Goal: Information Seeking & Learning: Learn about a topic

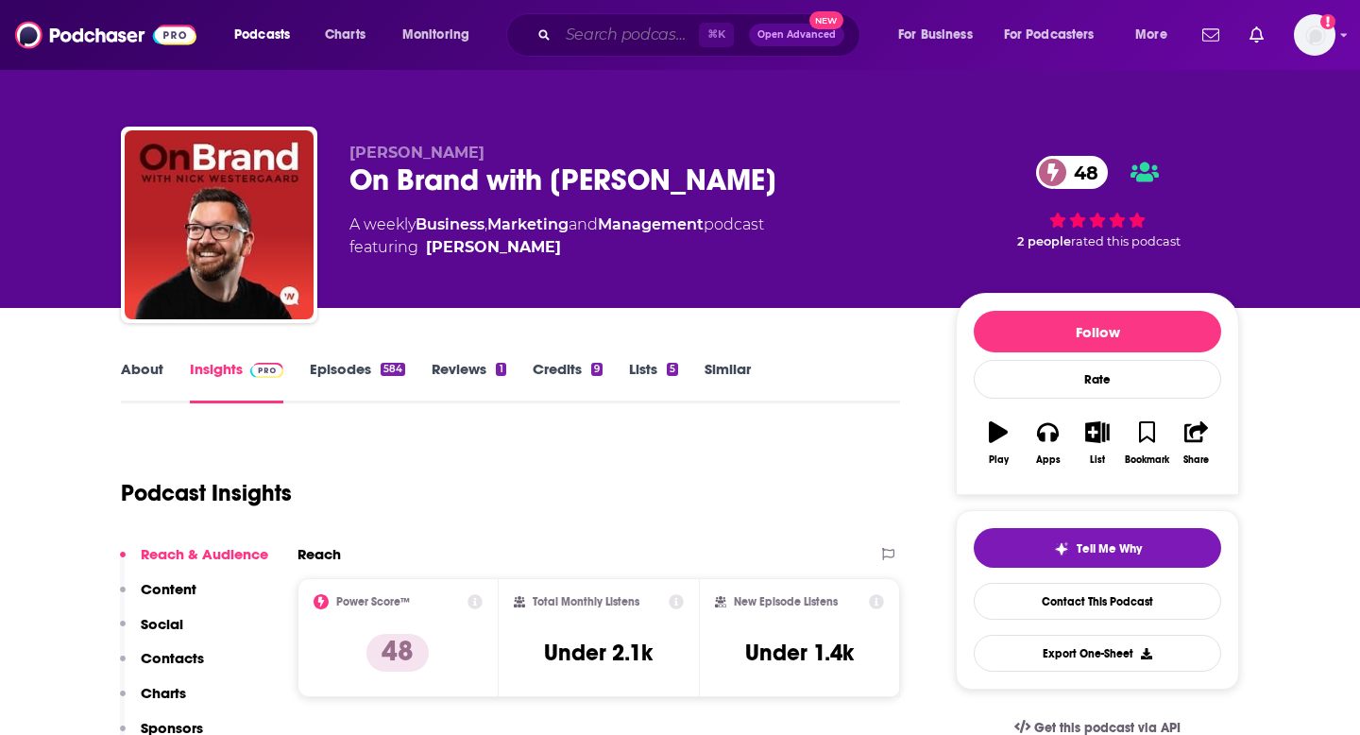
click at [630, 28] on input "Search podcasts, credits, & more..." at bounding box center [628, 35] width 141 height 30
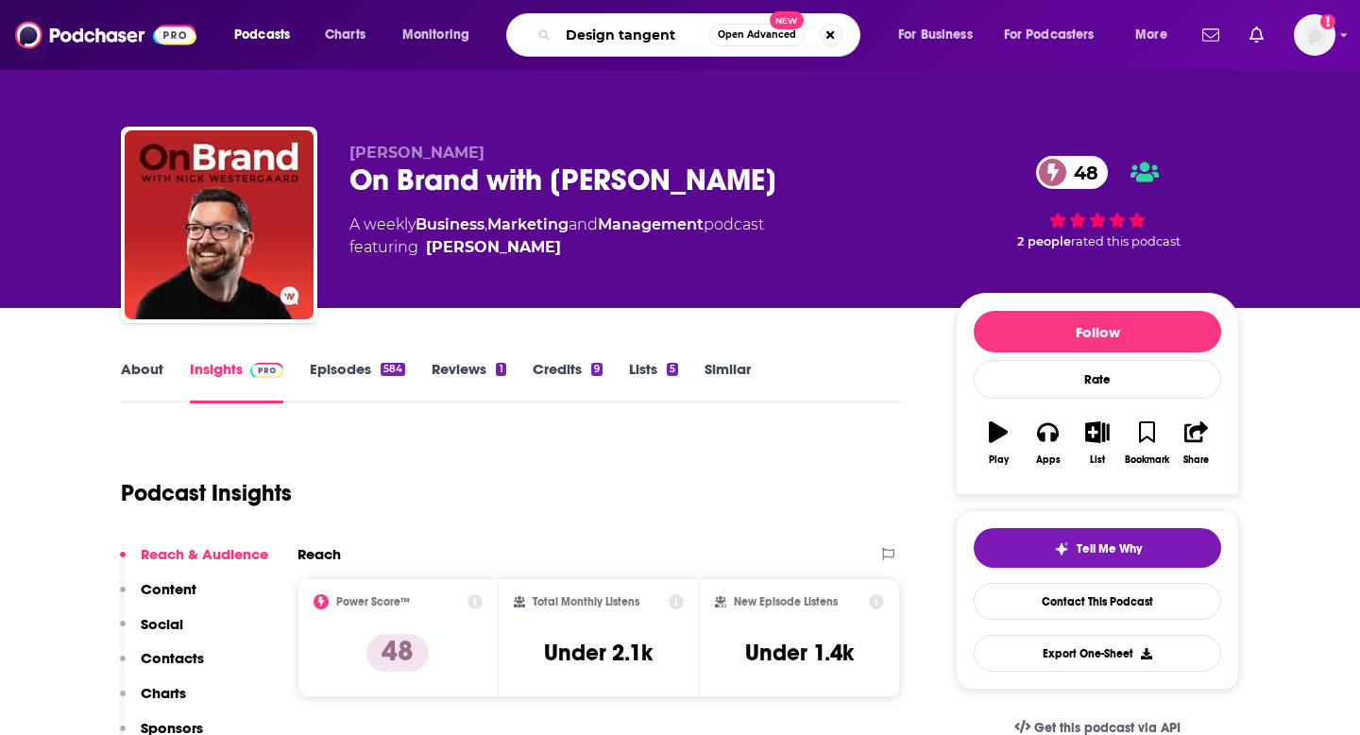
type input "Design tangents"
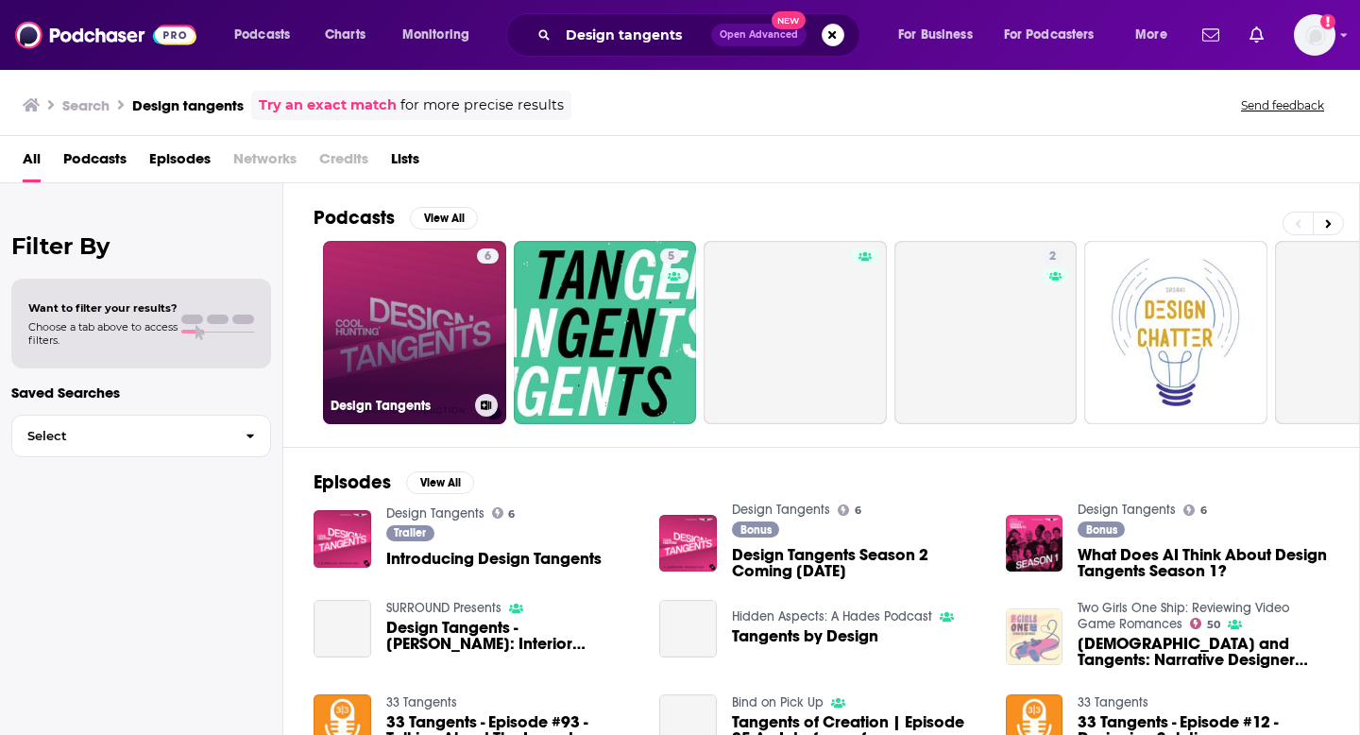
click at [429, 320] on link "6 Design Tangents" at bounding box center [414, 332] width 183 height 183
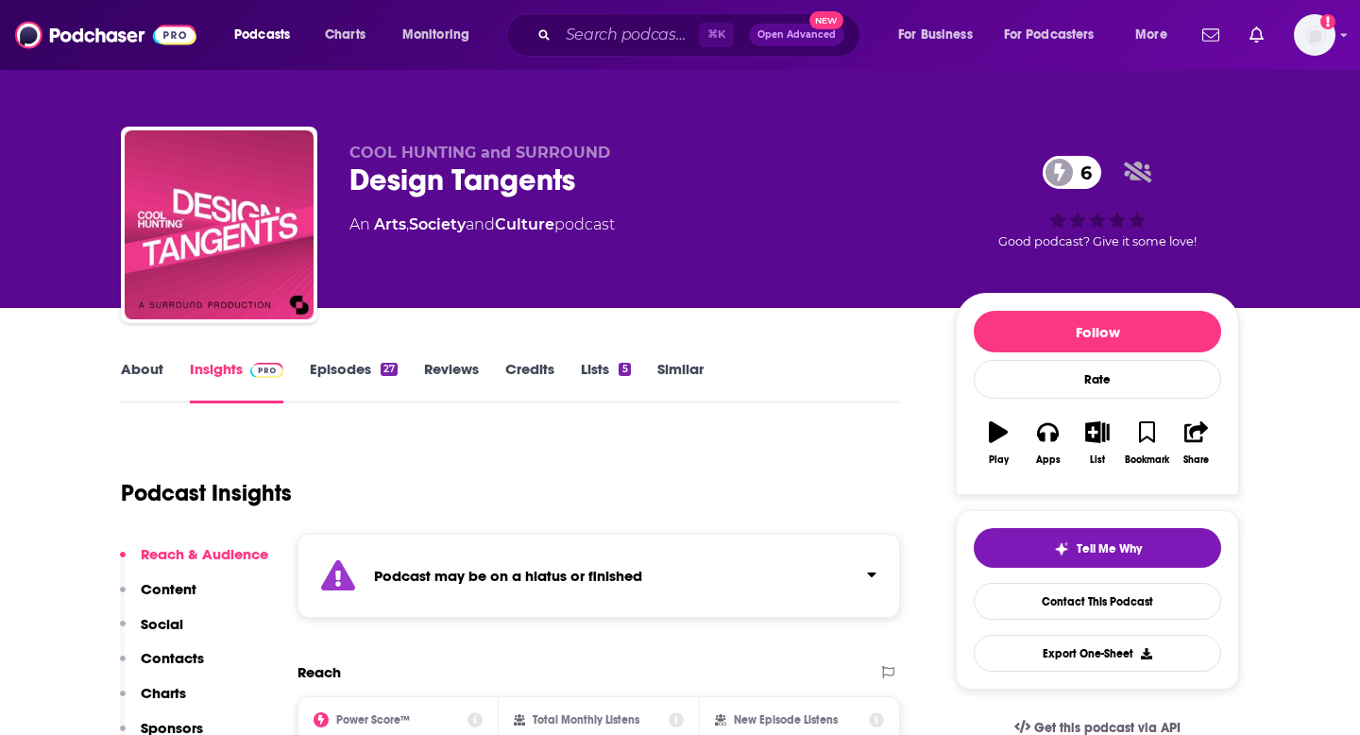
click at [562, 569] on strong "Podcast may be on a hiatus or finished" at bounding box center [508, 575] width 268 height 18
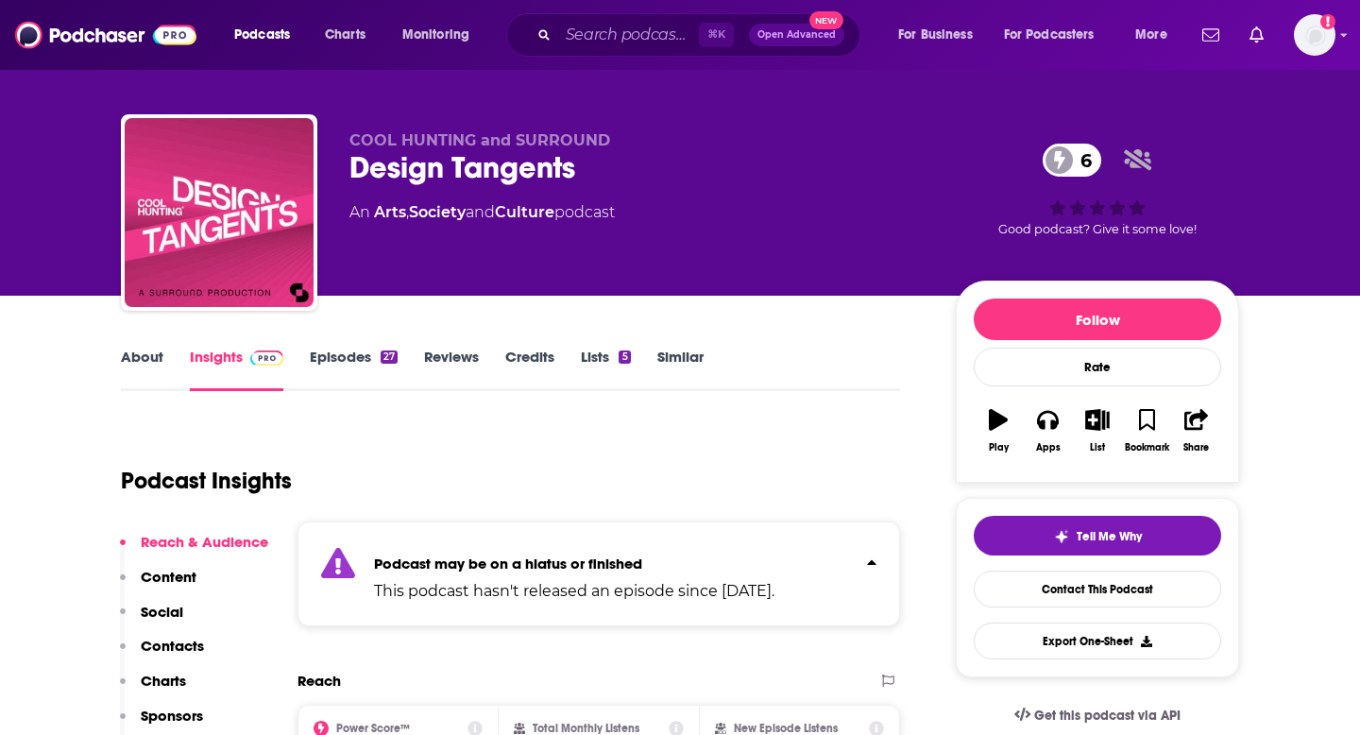
scroll to position [13, 0]
